Goal: Information Seeking & Learning: Learn about a topic

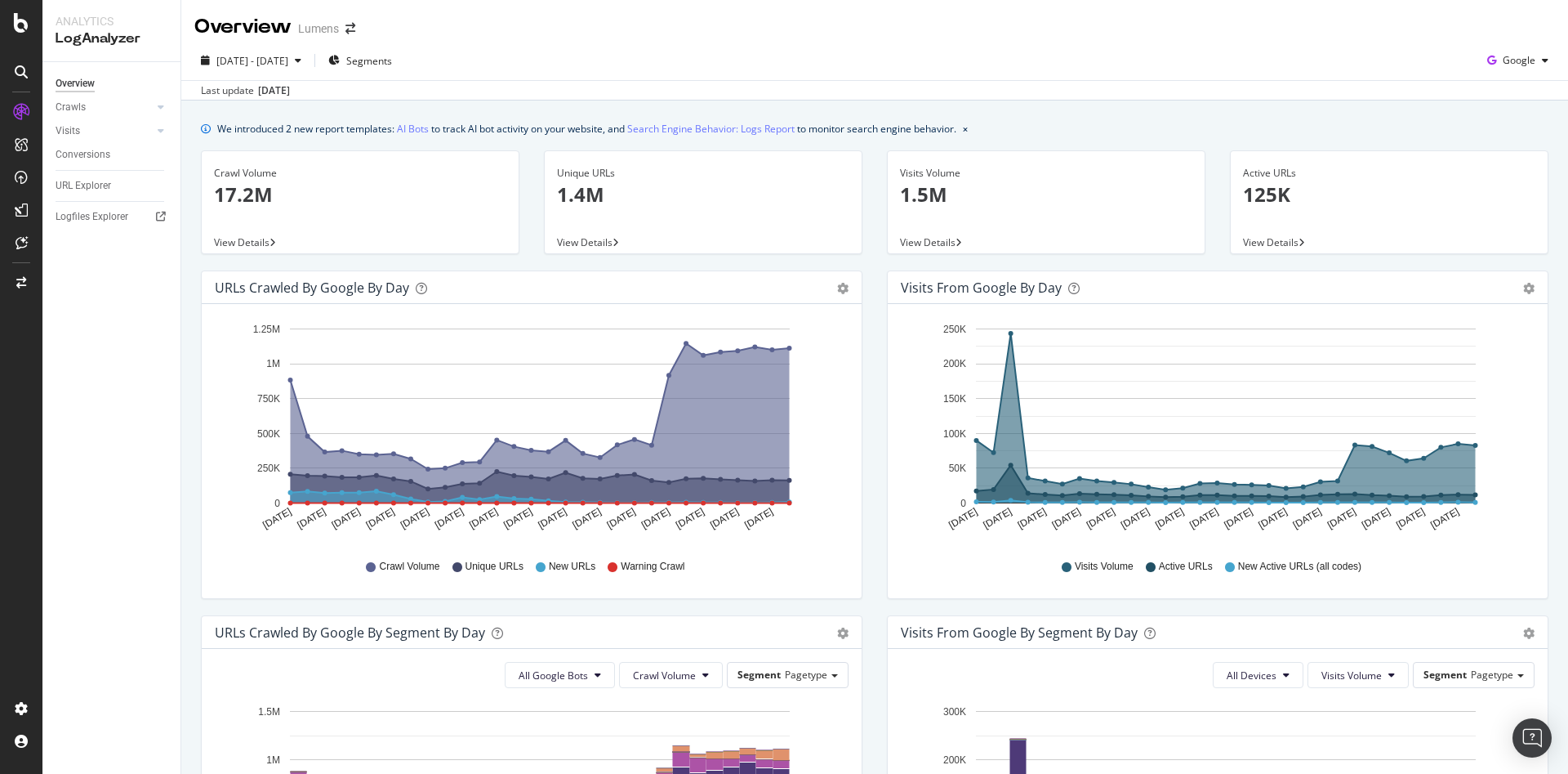
click at [109, 194] on div "URL Explorer" at bounding box center [117, 185] width 125 height 23
click at [98, 192] on div "URL Explorer" at bounding box center [83, 186] width 55 height 17
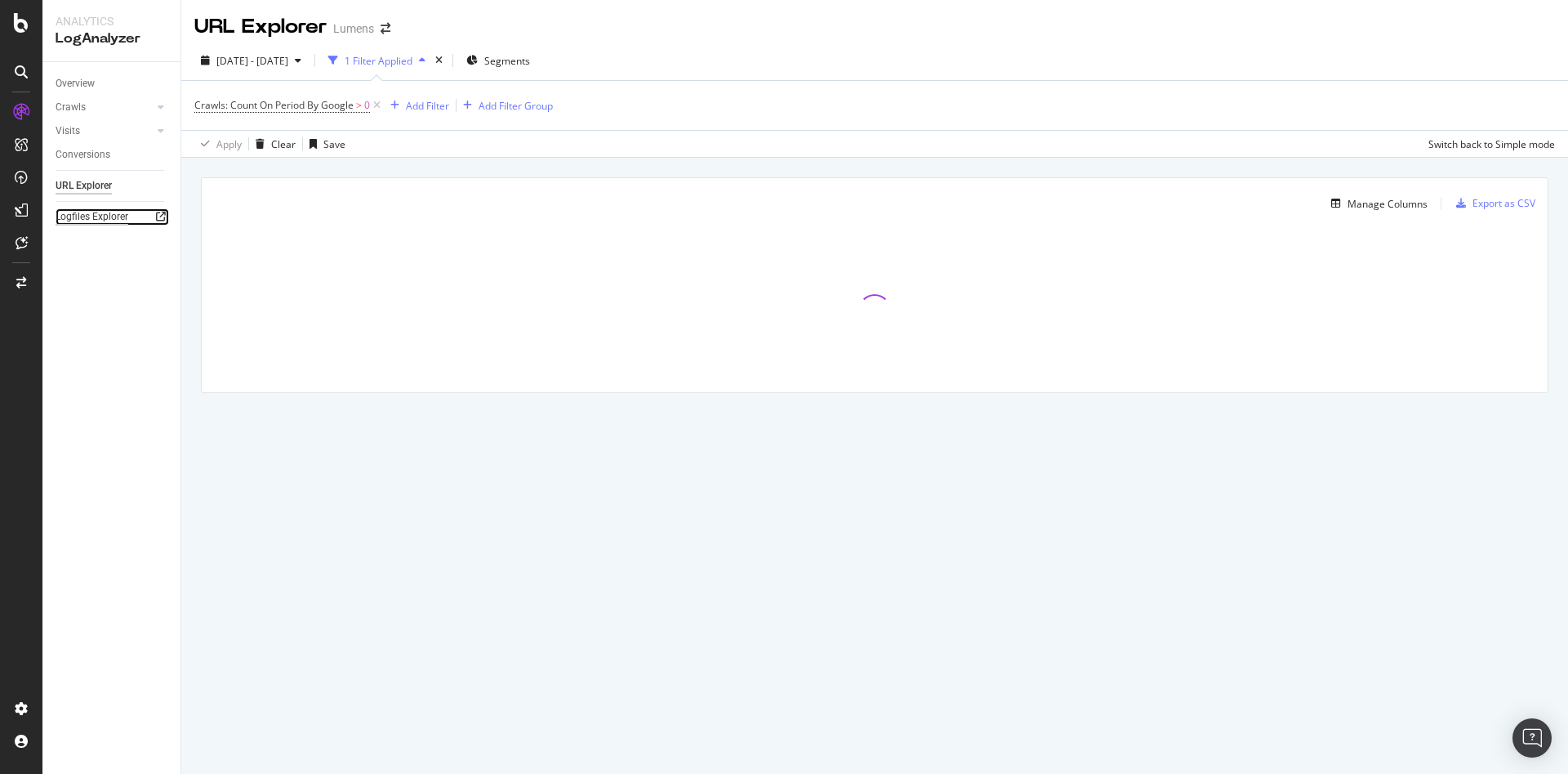
click at [103, 219] on div "Logfiles Explorer" at bounding box center [92, 217] width 73 height 17
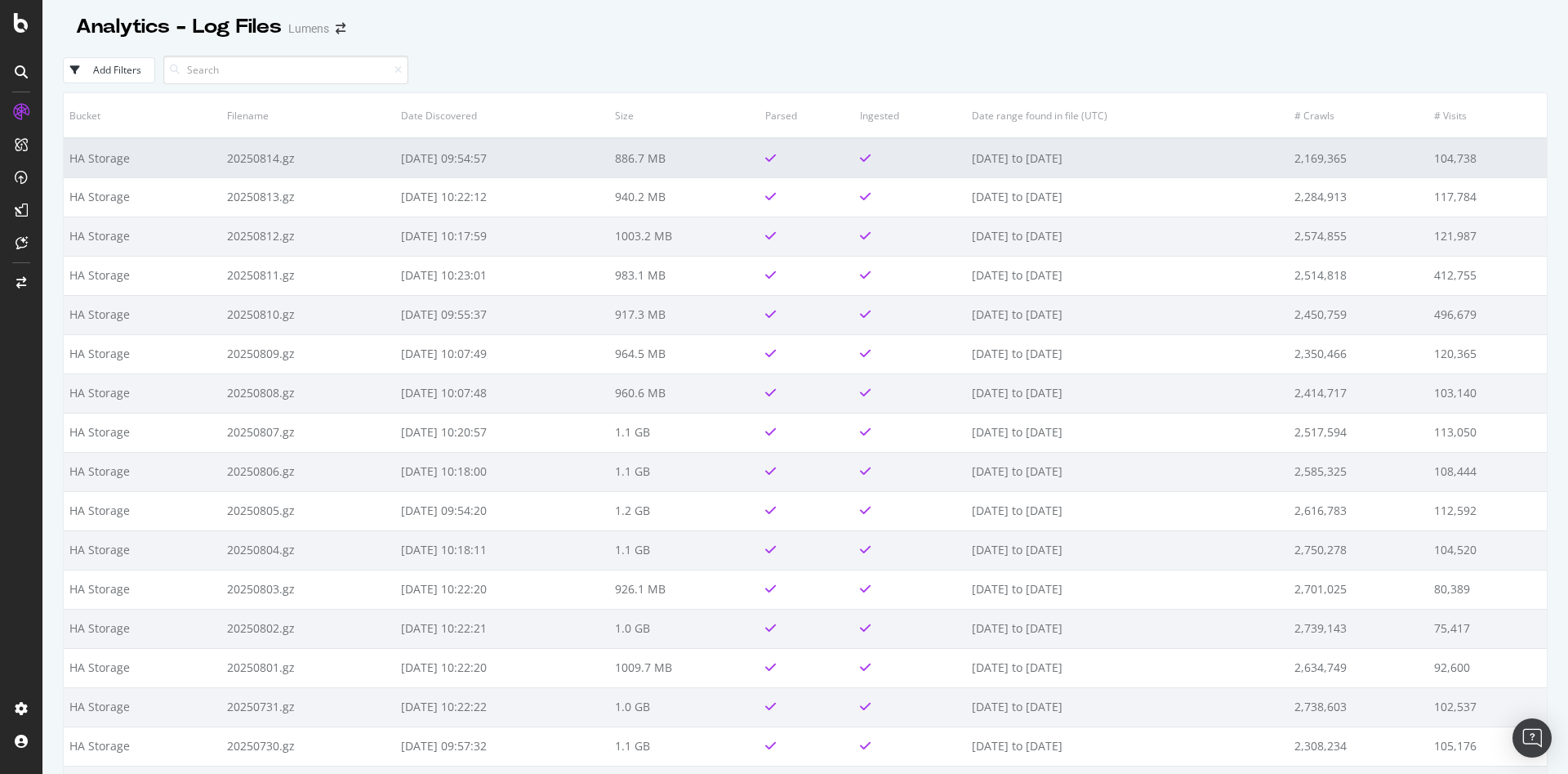
click at [478, 153] on td "[DATE] 09:54:57" at bounding box center [502, 157] width 213 height 39
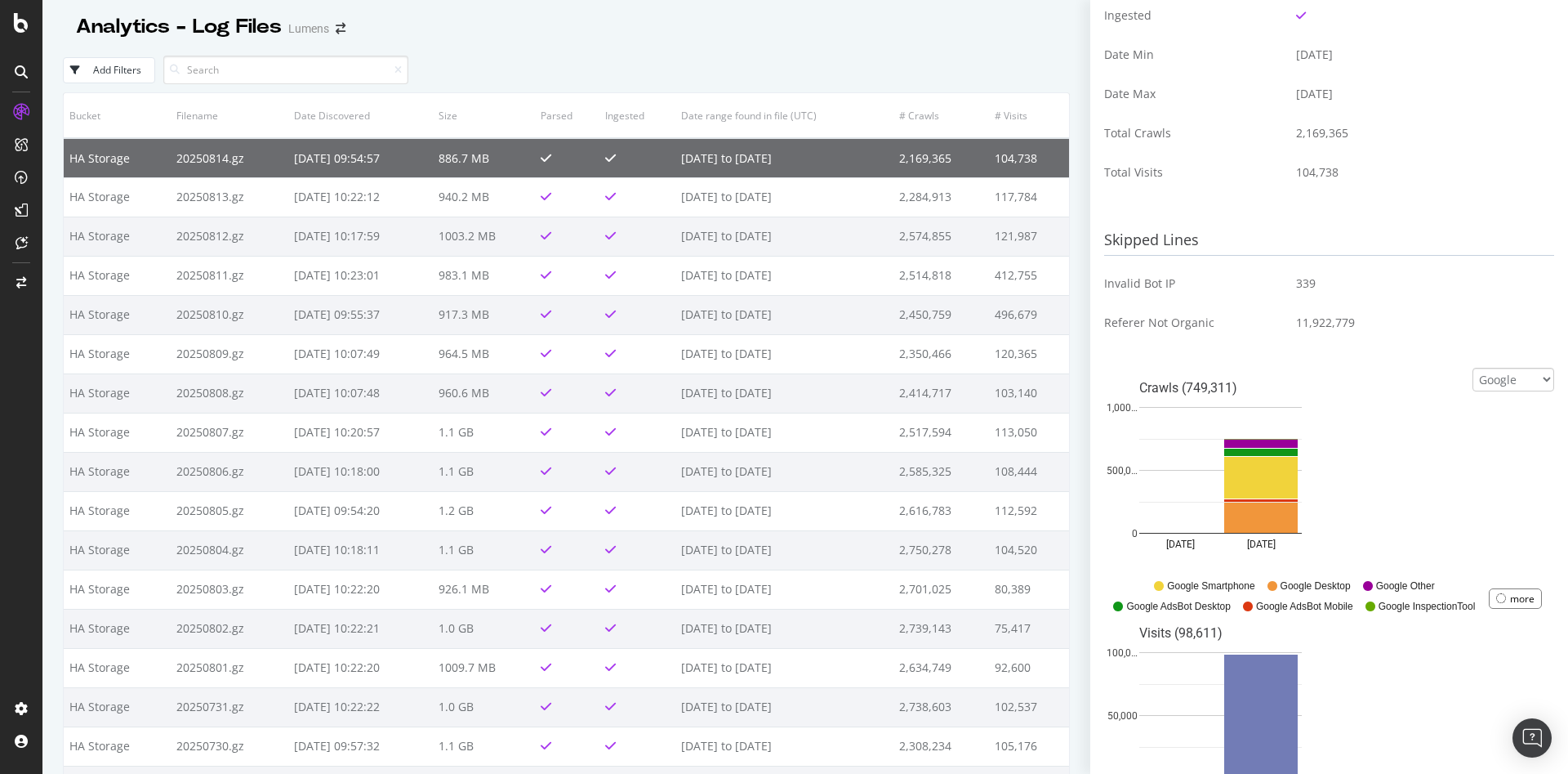
scroll to position [476, 0]
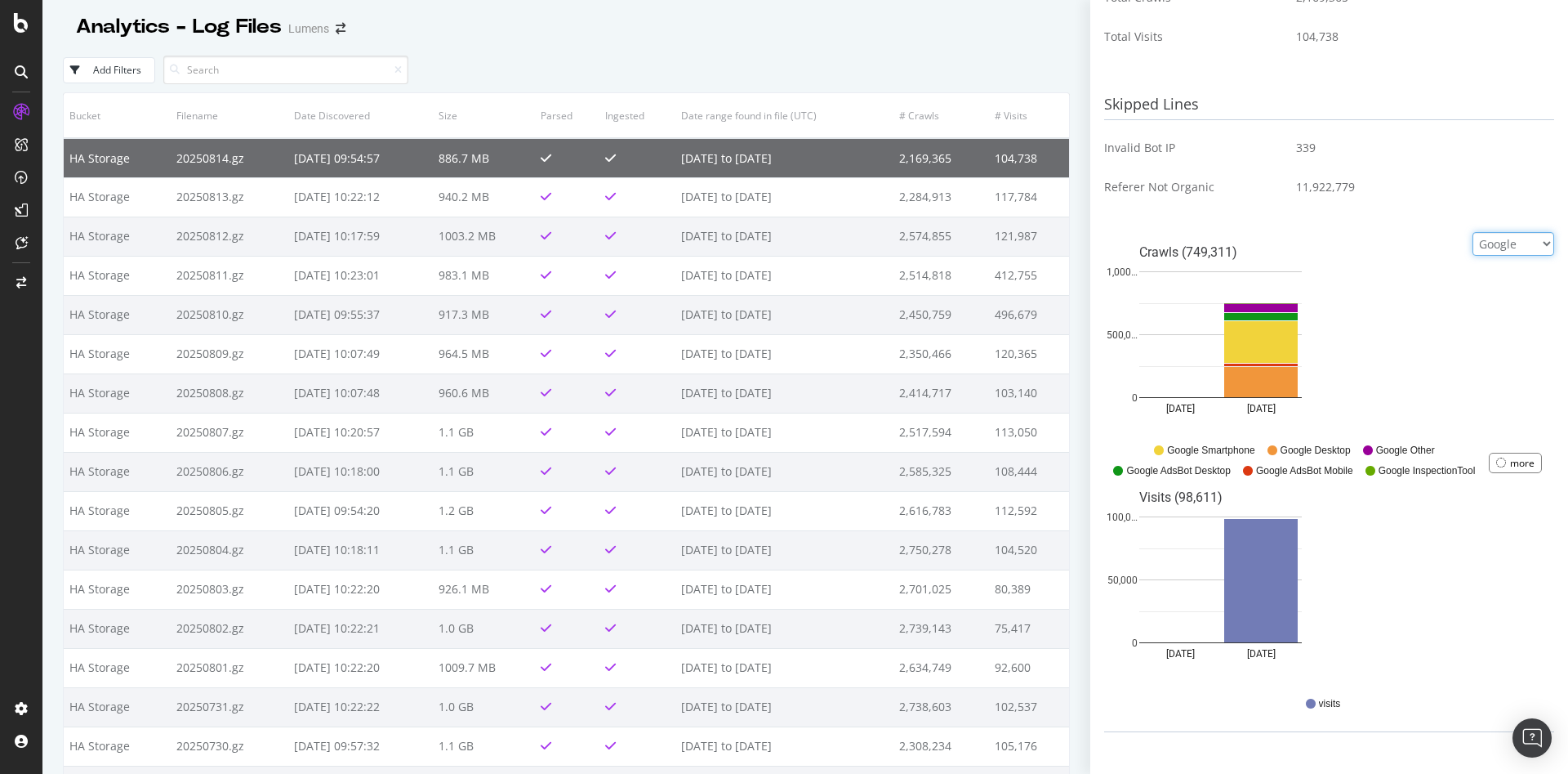
click at [1480, 239] on select "Google Bing OpenAI Other AI Bots" at bounding box center [1513, 244] width 82 height 23
click at [1472, 232] on select "Google Bing OpenAI Other AI Bots" at bounding box center [1513, 244] width 82 height 23
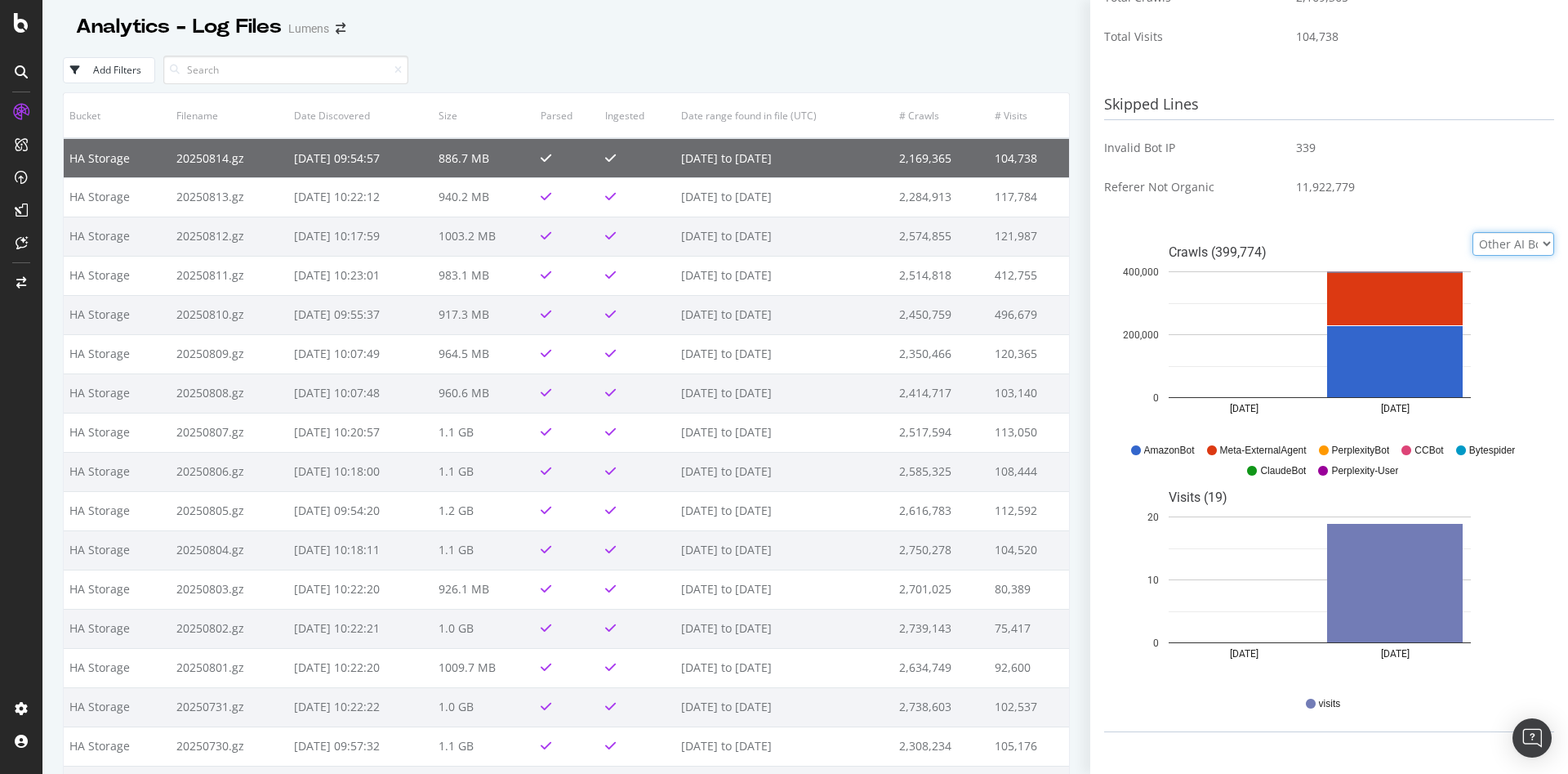
click at [1491, 244] on select "Google Bing OpenAI Other AI Bots" at bounding box center [1513, 244] width 82 height 23
click at [1472, 232] on select "Google Bing OpenAI Other AI Bots" at bounding box center [1513, 244] width 82 height 23
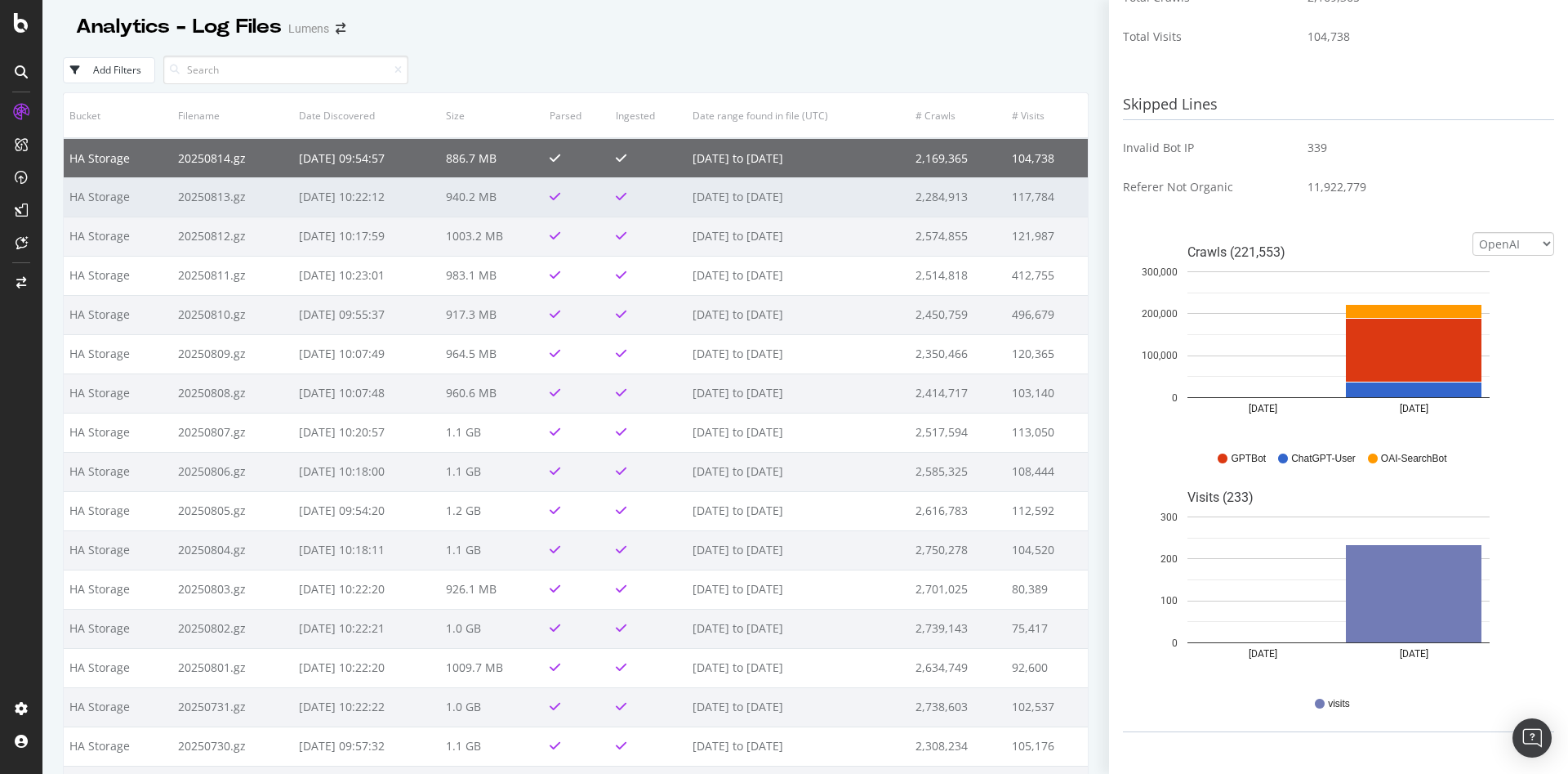
click at [964, 194] on td "2,284,913" at bounding box center [958, 196] width 97 height 39
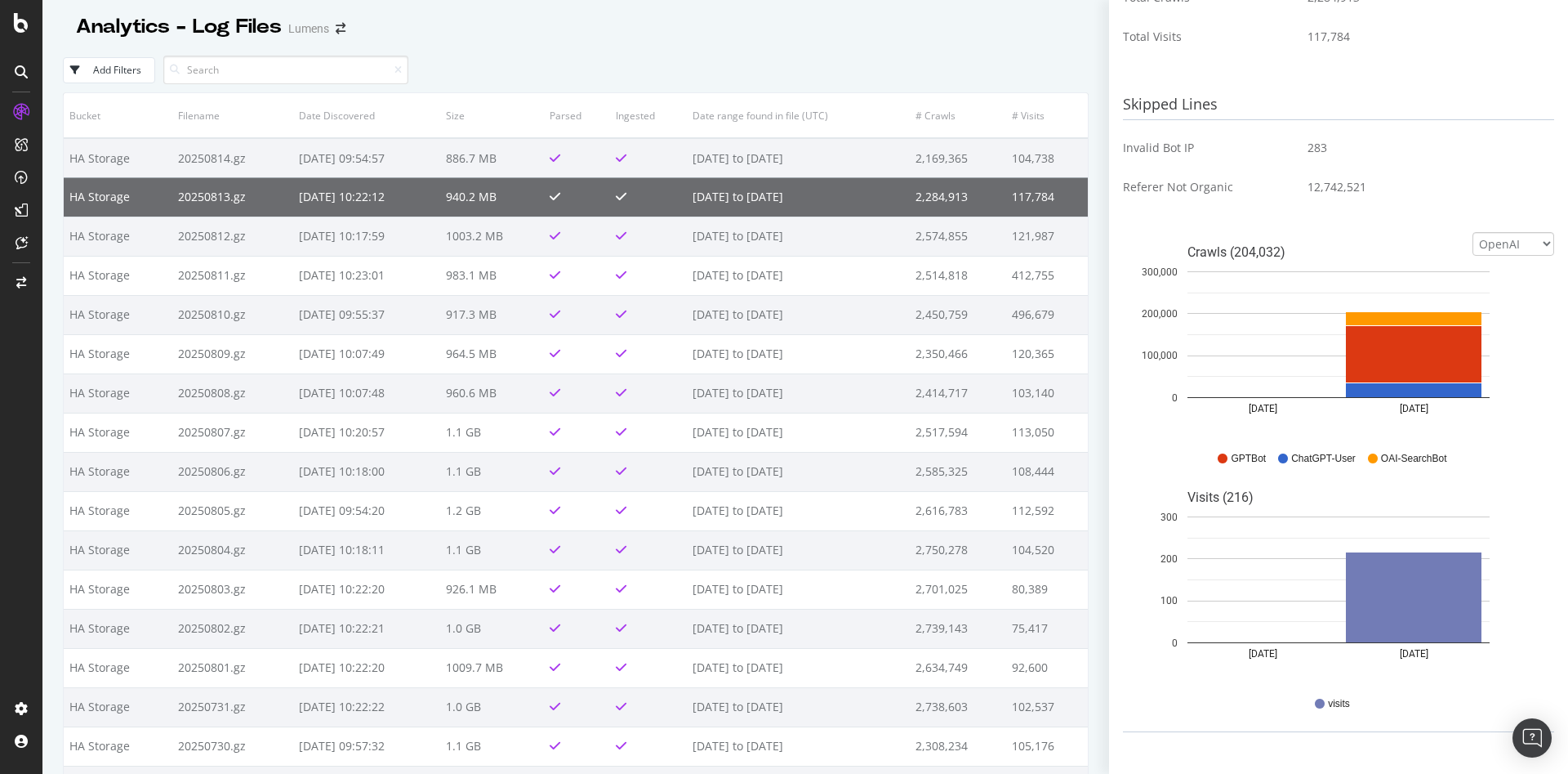
click at [962, 207] on td "2,284,913" at bounding box center [958, 196] width 97 height 39
click at [955, 229] on td "2,574,855" at bounding box center [958, 236] width 97 height 39
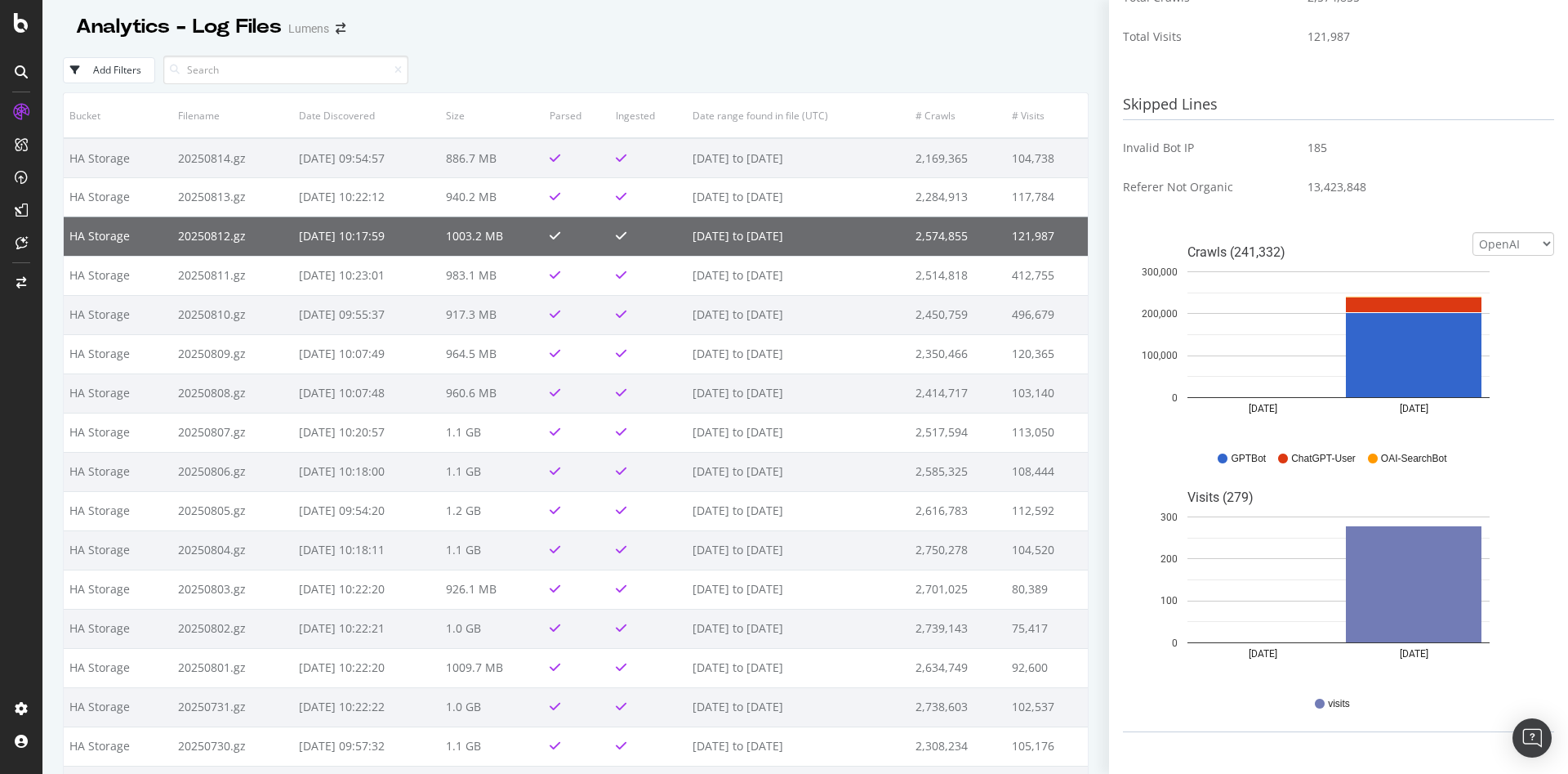
click at [954, 252] on td "2,574,855" at bounding box center [958, 236] width 97 height 39
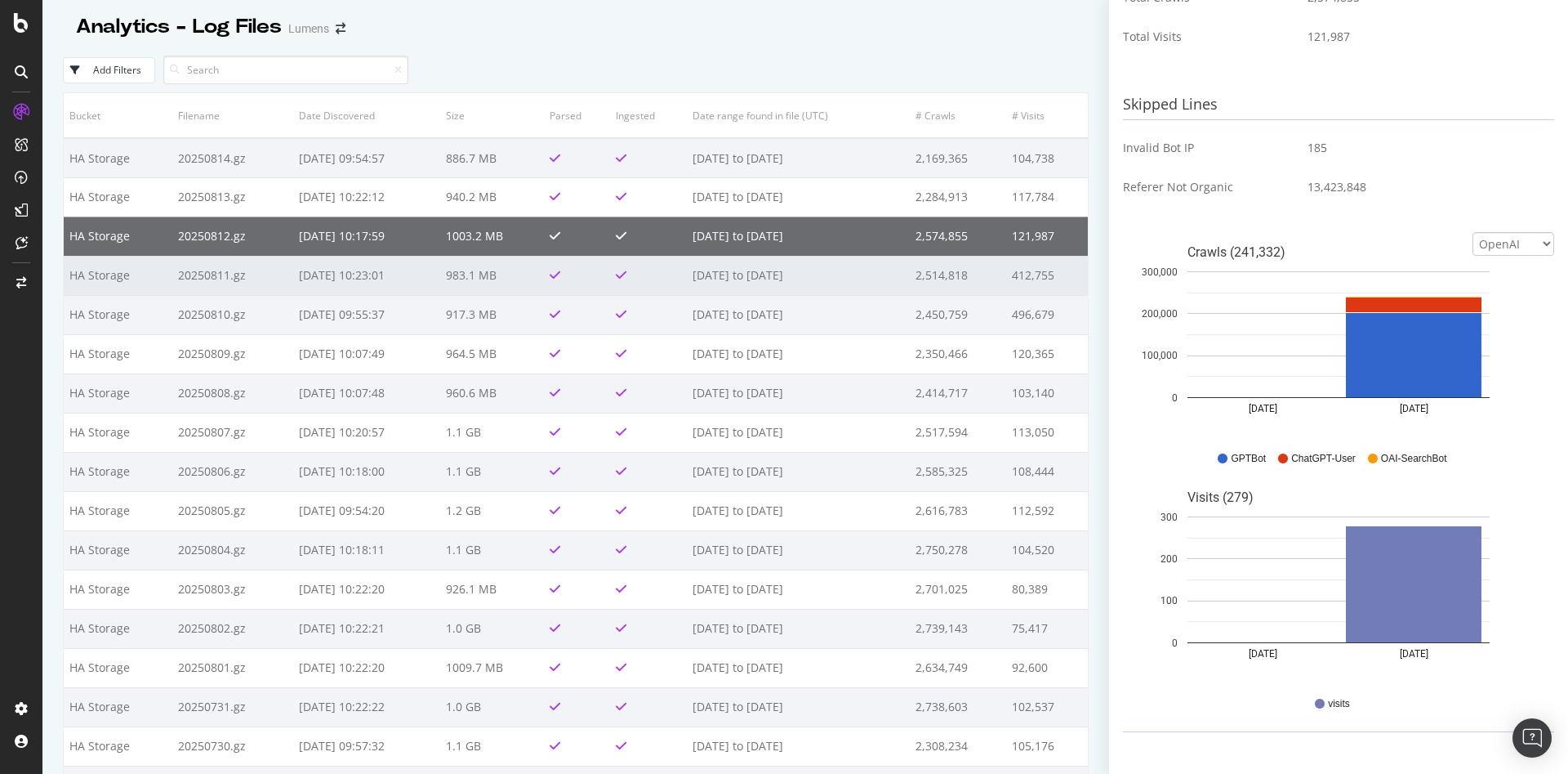
click at [962, 286] on td "2,514,818" at bounding box center [958, 275] width 97 height 39
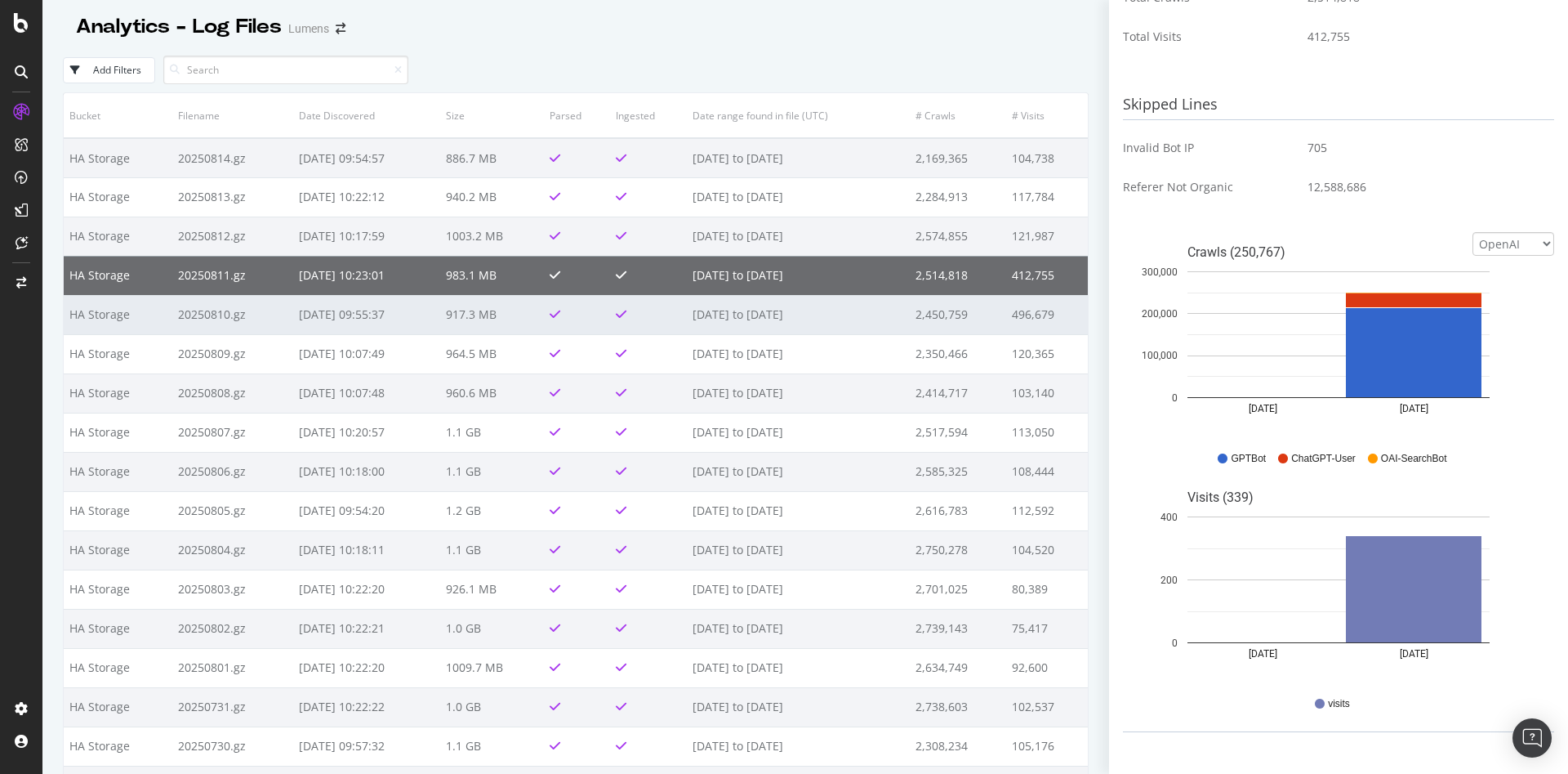
click at [965, 308] on td "2,450,759" at bounding box center [958, 314] width 97 height 39
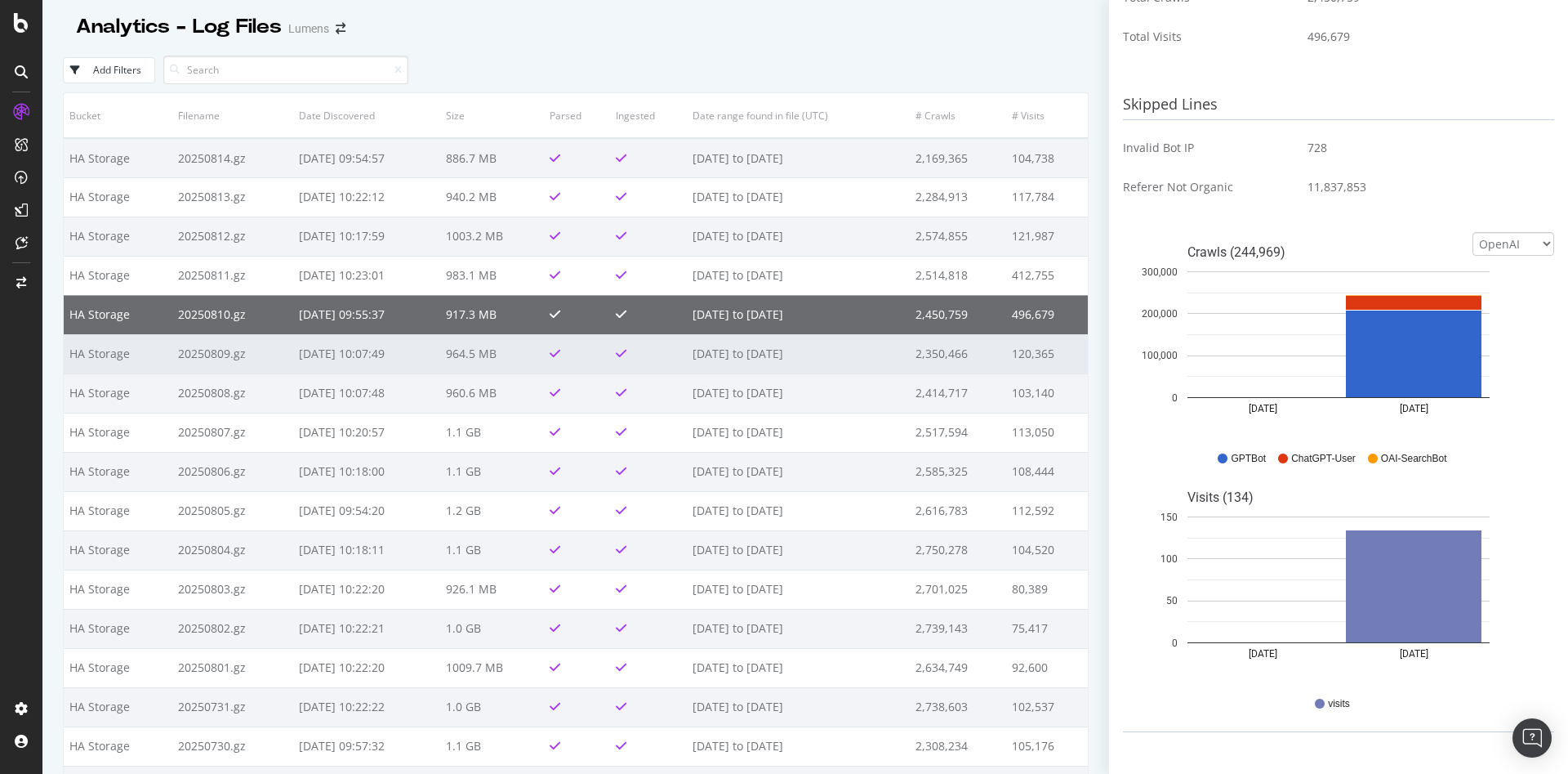
click at [969, 352] on td "2,350,466" at bounding box center [958, 353] width 97 height 39
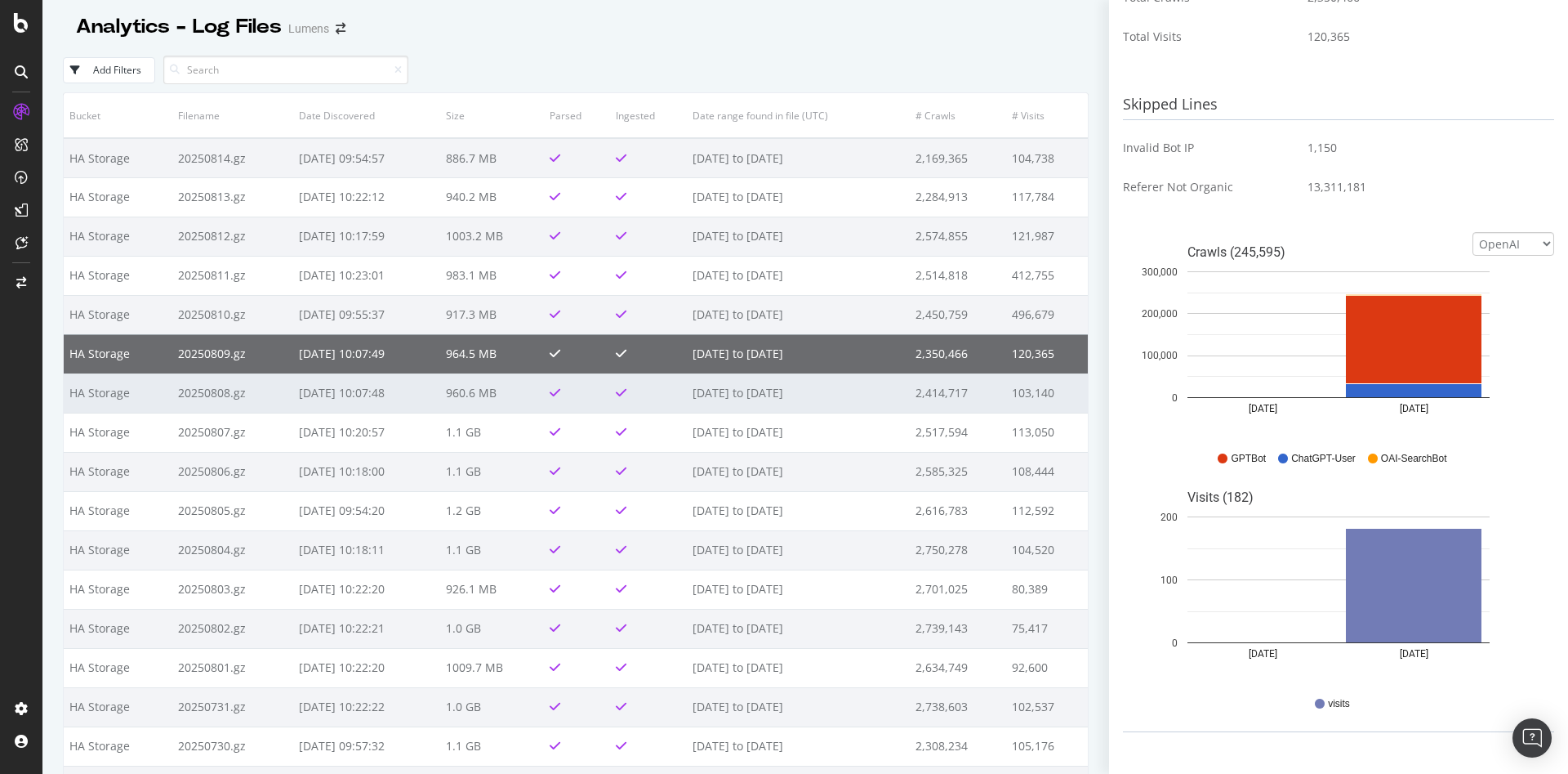
click at [1006, 384] on td "103,140" at bounding box center [1046, 392] width 82 height 39
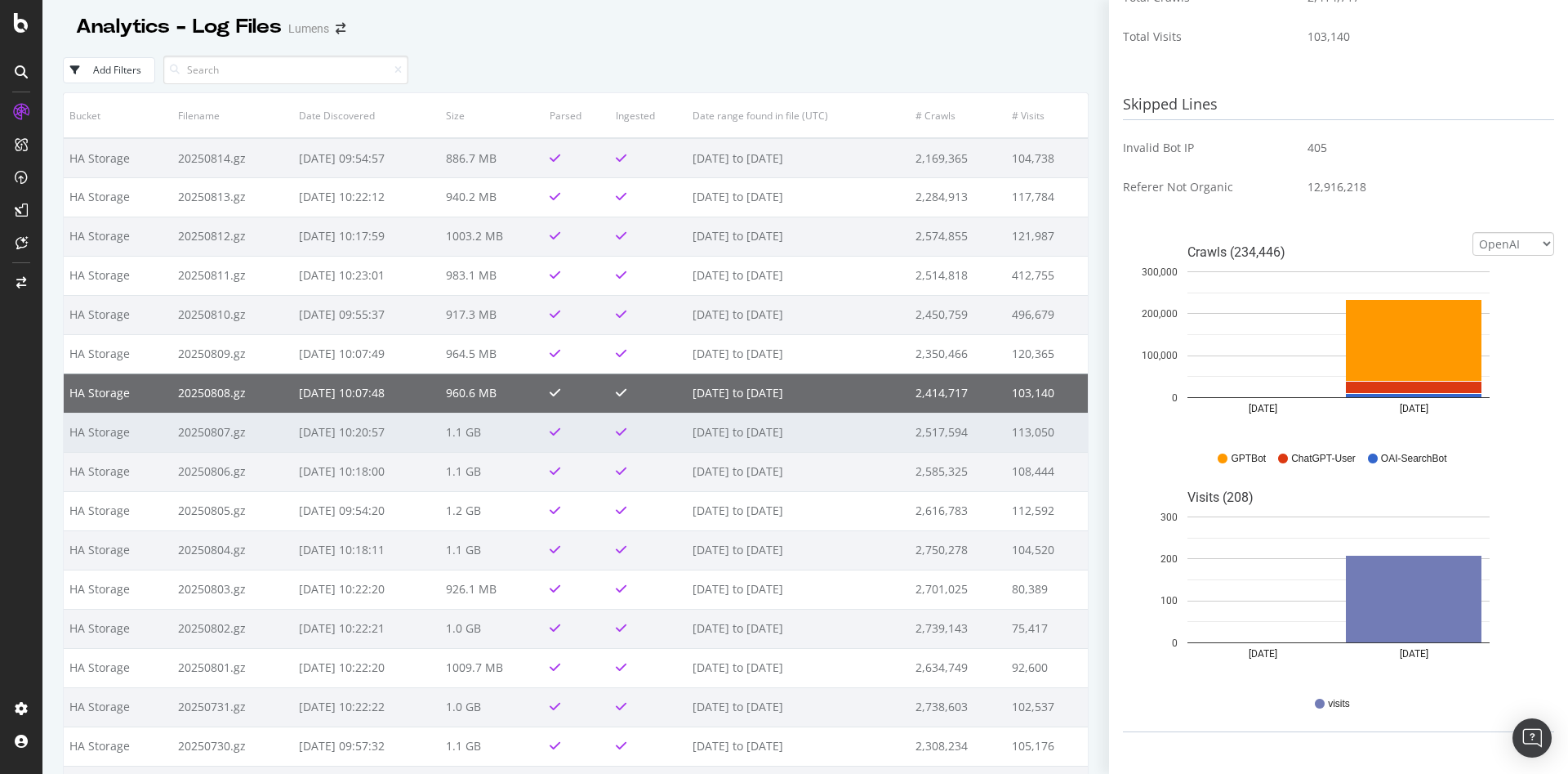
click at [1006, 426] on td "113,050" at bounding box center [1046, 432] width 82 height 39
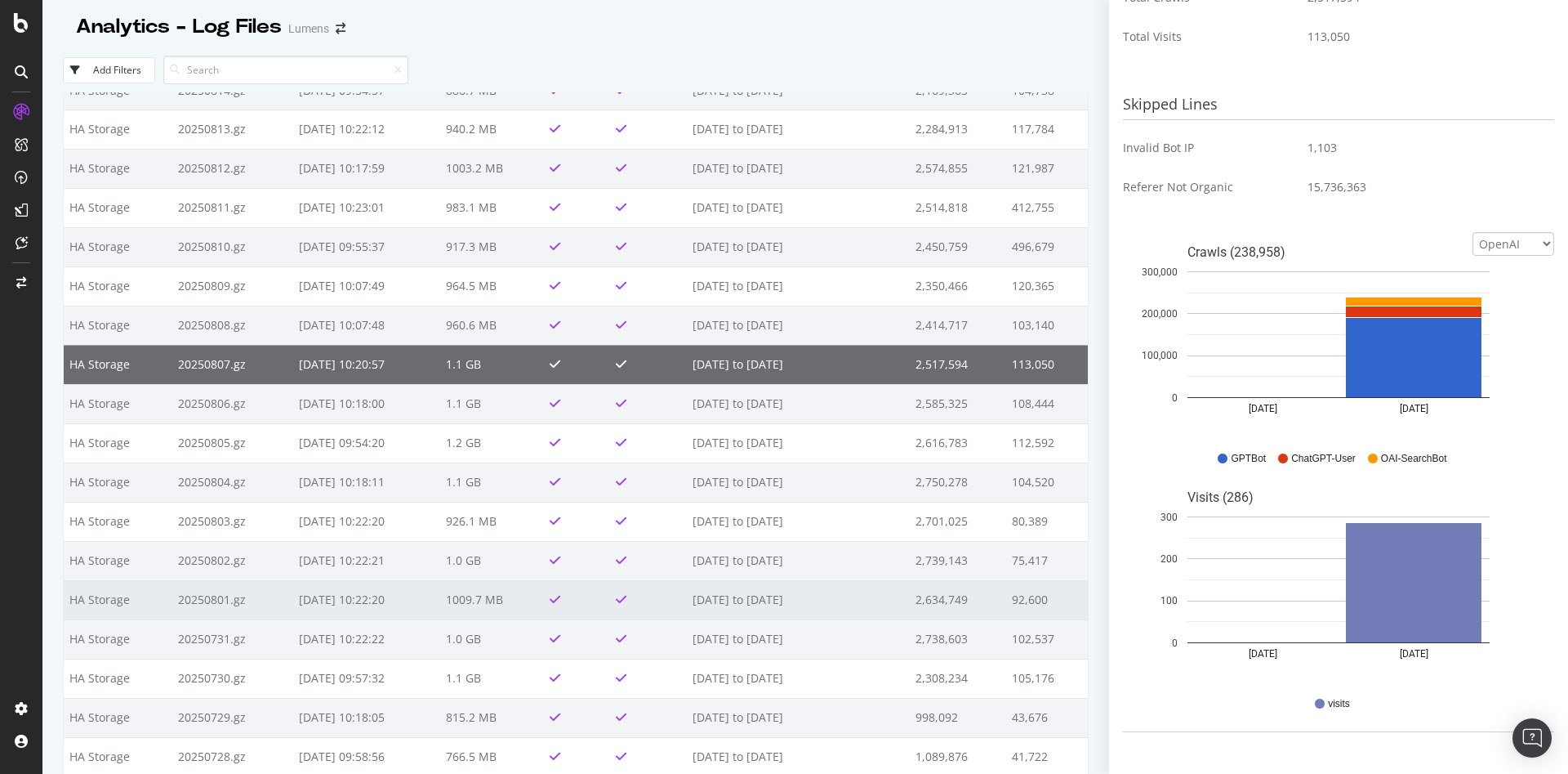
scroll to position [67, 0]
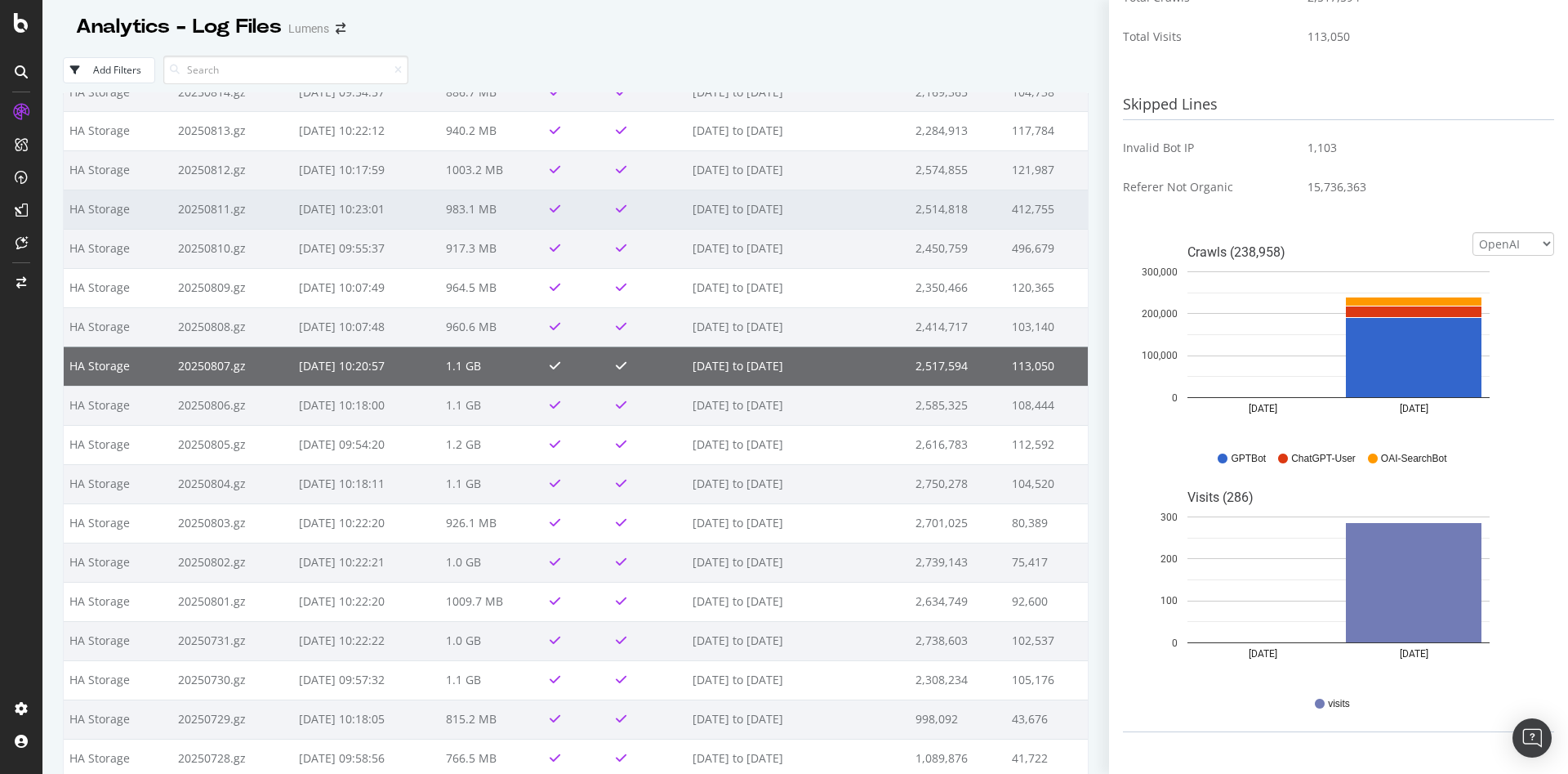
click at [1006, 200] on td "412,755" at bounding box center [1046, 208] width 82 height 39
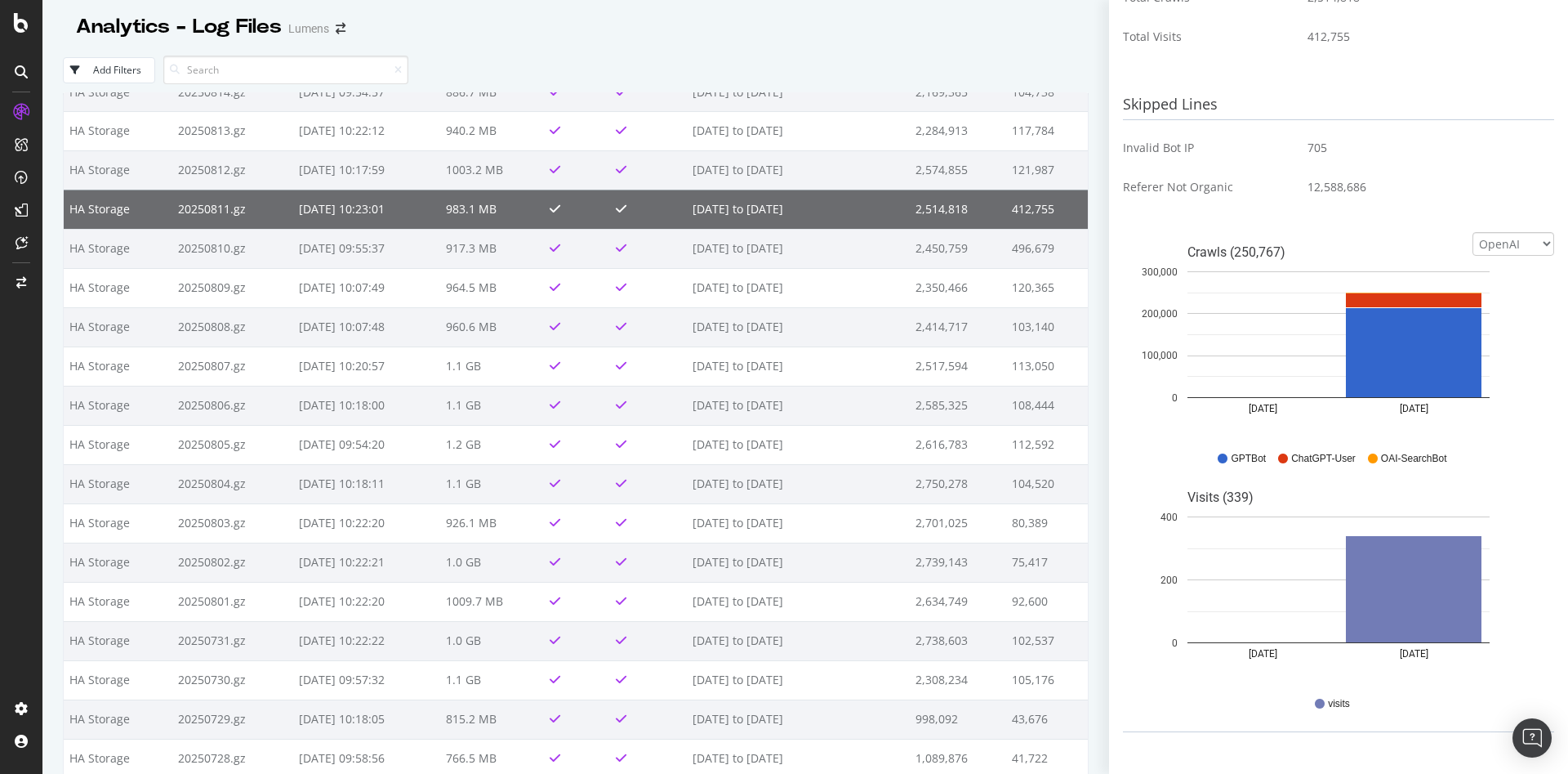
click at [1006, 223] on td "412,755" at bounding box center [1046, 208] width 82 height 39
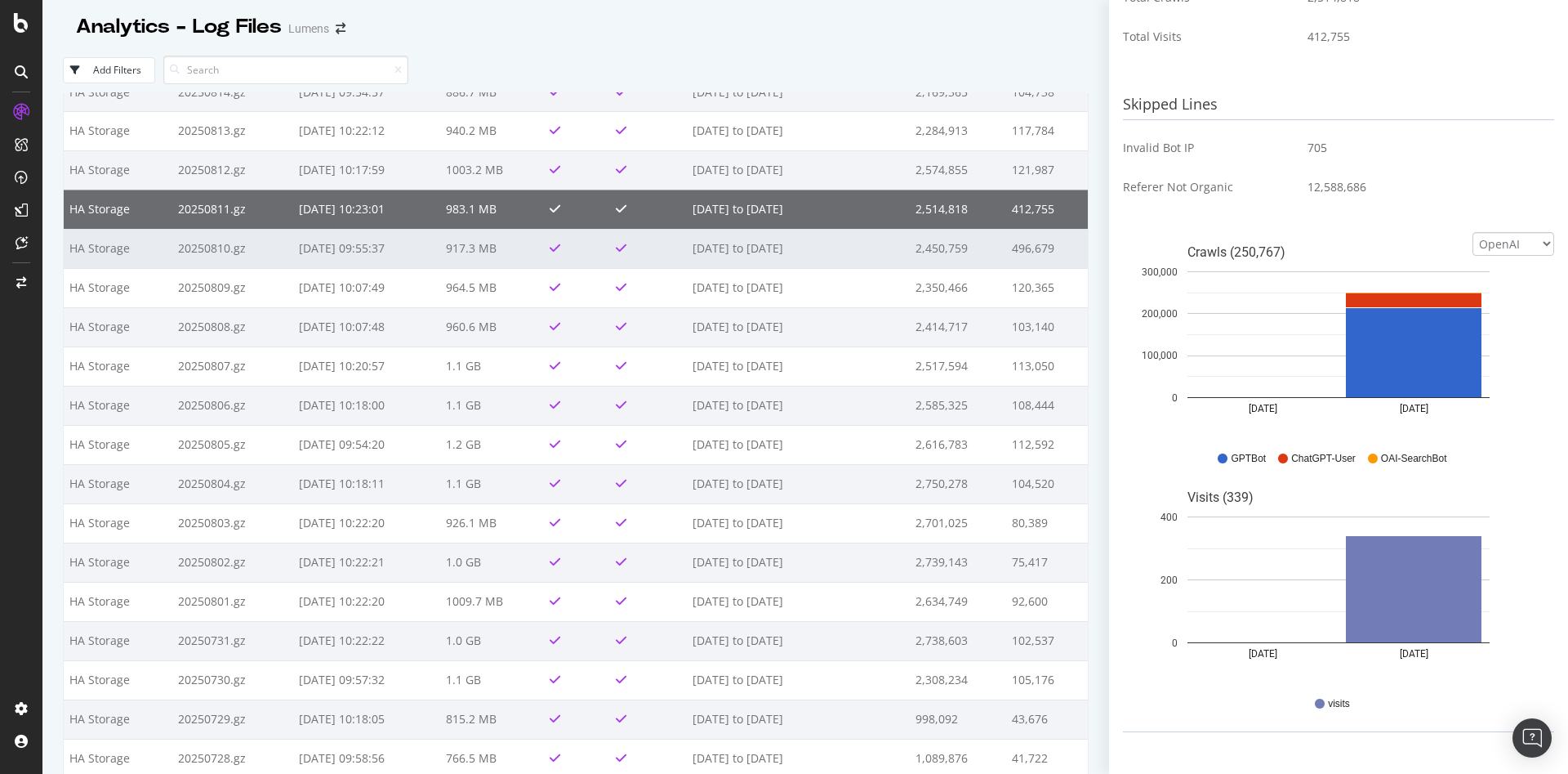
click at [971, 241] on td "2,450,759" at bounding box center [958, 248] width 97 height 39
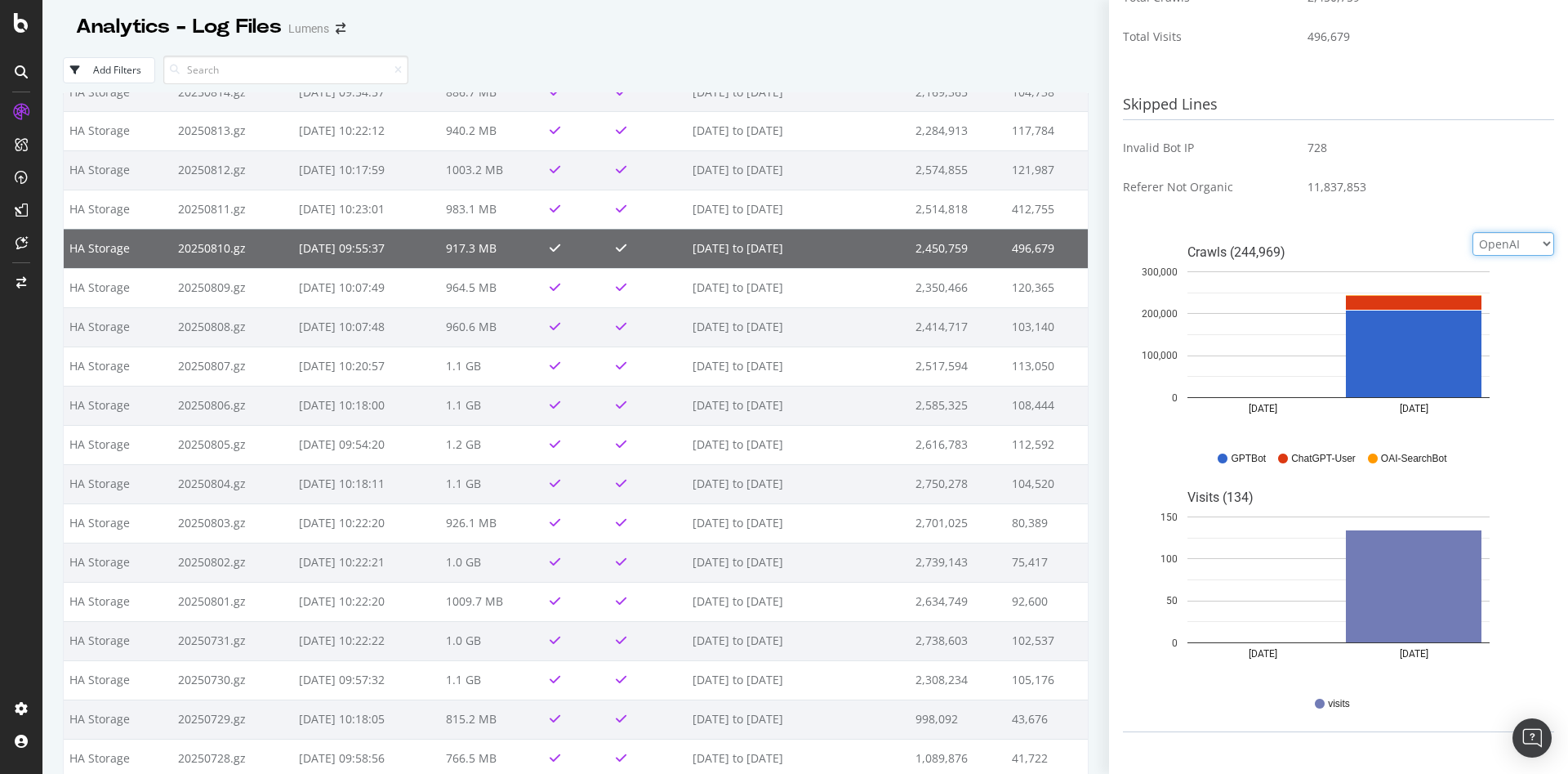
click at [1504, 252] on select "Google Bing OpenAI Other AI Bots" at bounding box center [1513, 244] width 82 height 23
select select "google"
click at [1472, 232] on select "Google Bing OpenAI Other AI Bots" at bounding box center [1513, 244] width 82 height 23
